Goal: Task Accomplishment & Management: Manage account settings

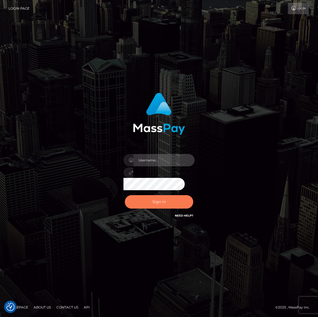
type input "[PERSON_NAME].spree"
click at [149, 204] on button "Sign in" at bounding box center [159, 201] width 69 height 13
type input "[PERSON_NAME].spree"
click at [171, 206] on button "Sign in" at bounding box center [159, 201] width 69 height 13
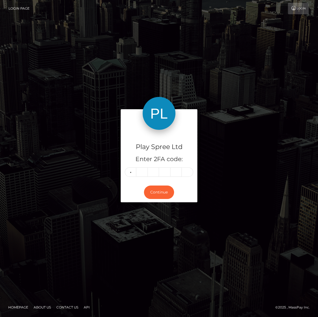
type input "4"
type input "8"
type input "4"
type input "7"
type input "2"
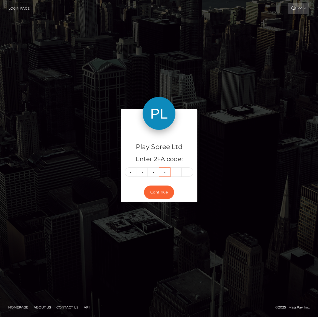
type input "8"
type input "4"
type input "7"
type input "2"
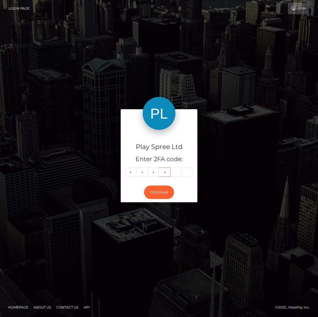
type input "8"
type input "2"
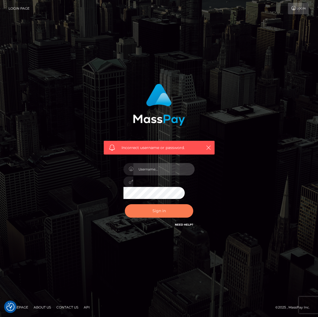
type input "[PERSON_NAME].spree"
click at [178, 213] on button "Sign in" at bounding box center [159, 210] width 69 height 13
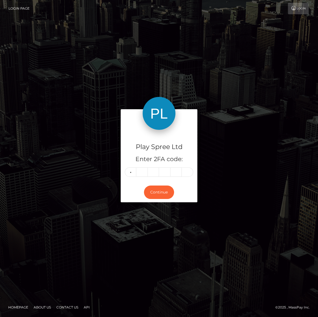
type input "7"
type input "6"
type input "9"
type input "3"
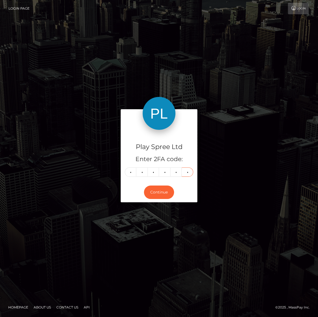
type input "6"
click at [158, 193] on button "Continue" at bounding box center [159, 191] width 30 height 13
